Goal: Information Seeking & Learning: Learn about a topic

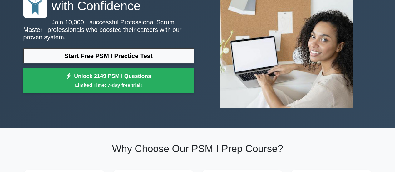
scroll to position [31, 0]
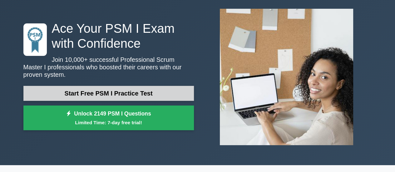
drag, startPoint x: 167, startPoint y: 90, endPoint x: 179, endPoint y: 91, distance: 11.3
click at [167, 90] on link "Start Free PSM I Practice Test" at bounding box center [108, 93] width 171 height 15
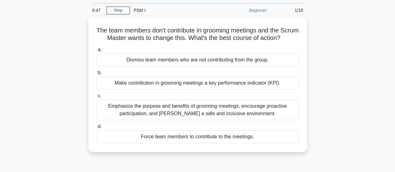
scroll to position [31, 0]
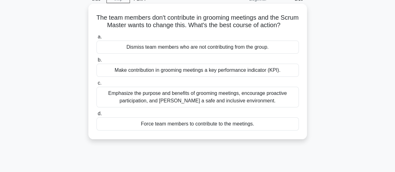
click at [230, 104] on div "Emphasize the purpose and benefits of grooming meetings, encourage proactive pa…" at bounding box center [198, 97] width 202 height 21
click at [97, 85] on input "c. Emphasize the purpose and benefits of grooming meetings, encourage proactive…" at bounding box center [97, 83] width 0 height 4
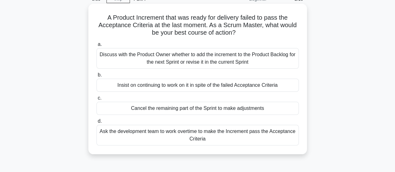
click at [184, 57] on div "Discuss with the Product Owner whether to add the increment to the Product Back…" at bounding box center [198, 58] width 202 height 21
click at [97, 47] on input "a. Discuss with the Product Owner whether to add the increment to the Product B…" at bounding box center [97, 44] width 0 height 4
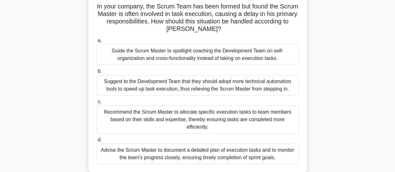
scroll to position [44, 0]
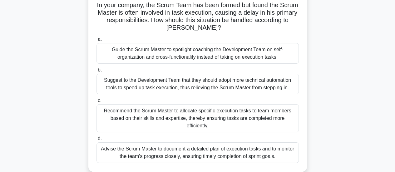
click at [210, 113] on div "Recommend the Scrum Master to allocate specific execution tasks to team members…" at bounding box center [198, 118] width 202 height 28
click at [97, 103] on input "c. Recommend the Scrum Master to allocate specific execution tasks to team memb…" at bounding box center [97, 101] width 0 height 4
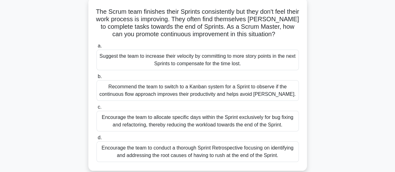
scroll to position [39, 0]
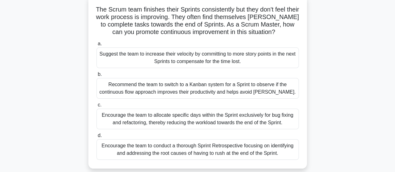
click at [211, 153] on div "Encourage the team to conduct a thorough Sprint Retrospective focusing on ident…" at bounding box center [198, 149] width 202 height 21
click at [97, 138] on input "d. Encourage the team to conduct a thorough Sprint Retrospective focusing on id…" at bounding box center [97, 136] width 0 height 4
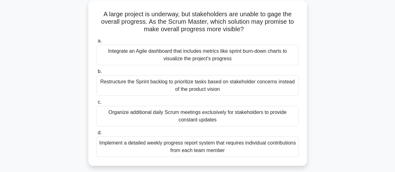
scroll to position [37, 0]
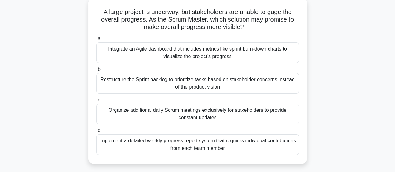
click at [195, 56] on div "Integrate an Agile dashboard that includes metrics like sprint burn-down charts…" at bounding box center [198, 52] width 202 height 21
click at [97, 41] on input "a. Integrate an Agile dashboard that includes metrics like sprint burn-down cha…" at bounding box center [97, 39] width 0 height 4
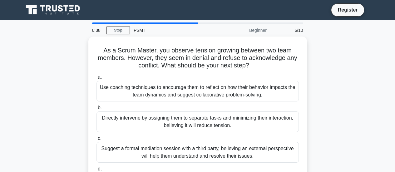
scroll to position [31, 0]
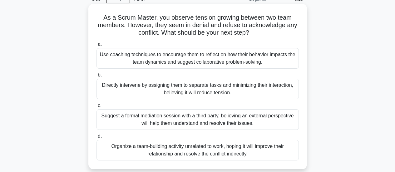
click at [197, 153] on div "Organize a team-building activity unrelated to work, hoping it will improve the…" at bounding box center [198, 150] width 202 height 21
click at [97, 138] on input "d. Organize a team-building activity unrelated to work, hoping it will improve …" at bounding box center [97, 136] width 0 height 4
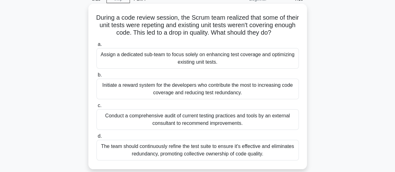
click at [199, 149] on div "The team should continuously refine the test suite to ensure it's effective and…" at bounding box center [198, 150] width 202 height 21
click at [97, 138] on input "d. The team should continuously refine the test suite to ensure it's effective …" at bounding box center [97, 136] width 0 height 4
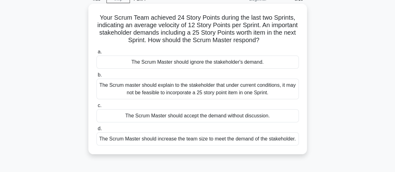
click at [202, 97] on div "The Scrum master should explain to the stakeholder that under current condition…" at bounding box center [198, 89] width 202 height 21
click at [97, 77] on input "b. The Scrum master should explain to the stakeholder that under current condit…" at bounding box center [97, 75] width 0 height 4
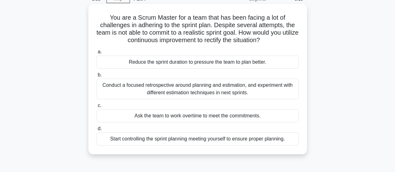
click at [197, 92] on div "Conduct a focused retrospective around planning and estimation, and experiment …" at bounding box center [198, 89] width 202 height 21
click at [97, 77] on input "b. Conduct a focused retrospective around planning and estimation, and experime…" at bounding box center [97, 75] width 0 height 4
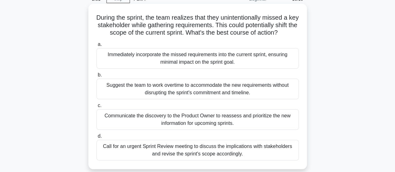
click at [252, 159] on div "Call for an urgent Sprint Review meeting to discuss the implications with stake…" at bounding box center [198, 150] width 202 height 21
click at [97, 138] on input "d. Call for an urgent Sprint Review meeting to discuss the implications with st…" at bounding box center [97, 136] width 0 height 4
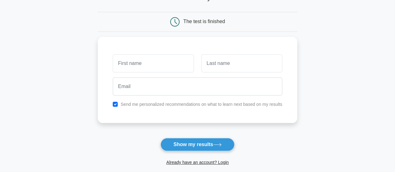
scroll to position [62, 0]
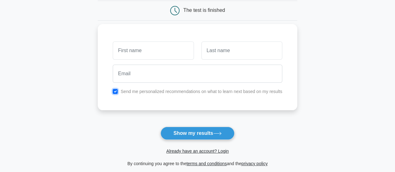
click at [115, 90] on input "checkbox" at bounding box center [115, 91] width 5 height 5
checkbox input "false"
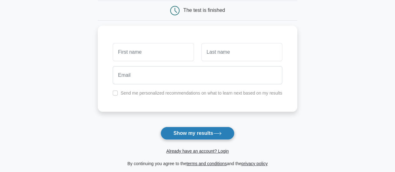
click at [206, 136] on button "Show my results" at bounding box center [198, 133] width 74 height 13
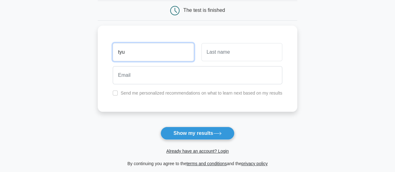
type input "tyu"
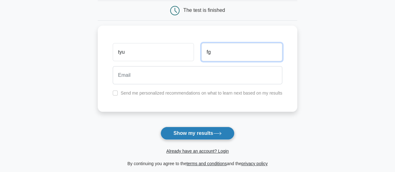
type input "fg"
click at [201, 136] on button "Show my results" at bounding box center [198, 133] width 74 height 13
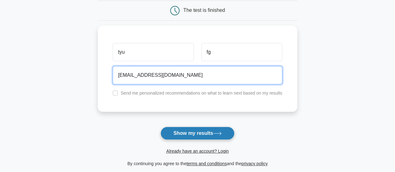
type input "wdfghjk@gmail.com"
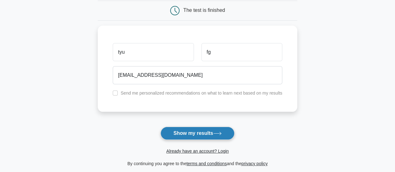
click at [198, 133] on button "Show my results" at bounding box center [198, 133] width 74 height 13
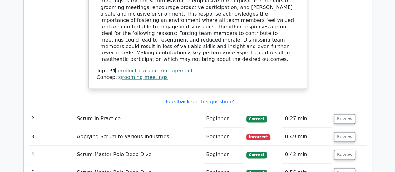
scroll to position [750, 0]
click at [338, 132] on button "Review" at bounding box center [344, 137] width 21 height 10
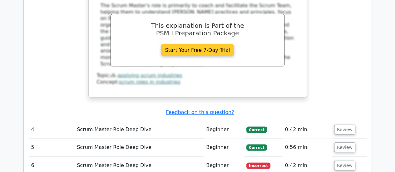
scroll to position [1094, 0]
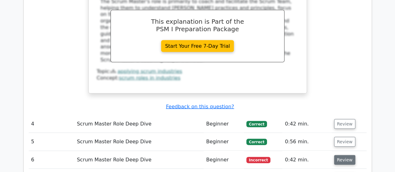
click at [344, 155] on button "Review" at bounding box center [344, 160] width 21 height 10
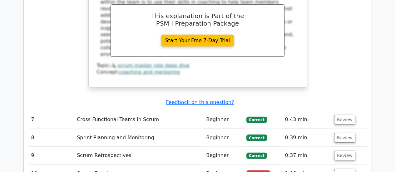
scroll to position [1469, 0]
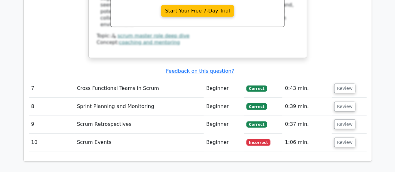
click at [255, 139] on span "Incorrect" at bounding box center [259, 142] width 24 height 6
click at [339, 138] on button "Review" at bounding box center [344, 143] width 21 height 10
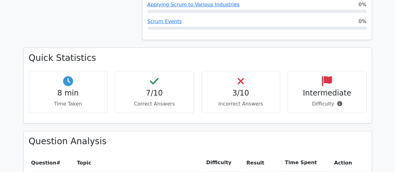
scroll to position [344, 0]
